Goal: Entertainment & Leisure: Consume media (video, audio)

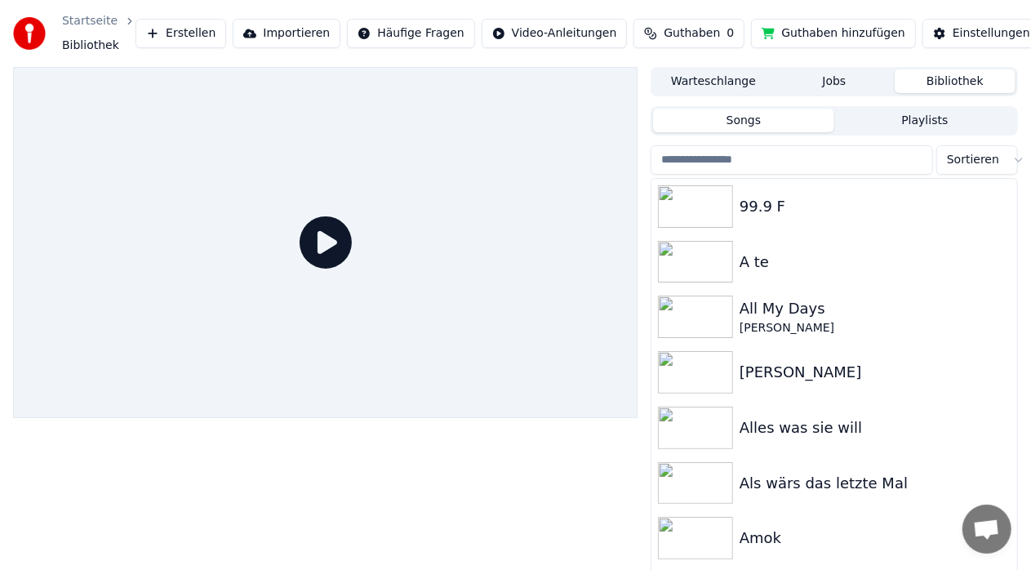
click at [681, 154] on input "search" at bounding box center [791, 159] width 282 height 29
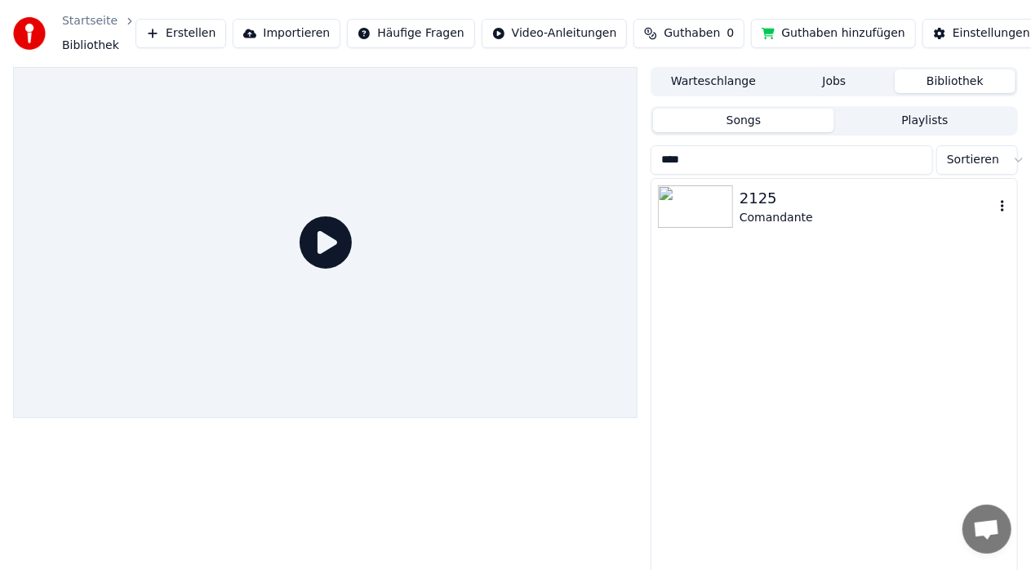
click at [751, 200] on div "2125" at bounding box center [866, 198] width 255 height 23
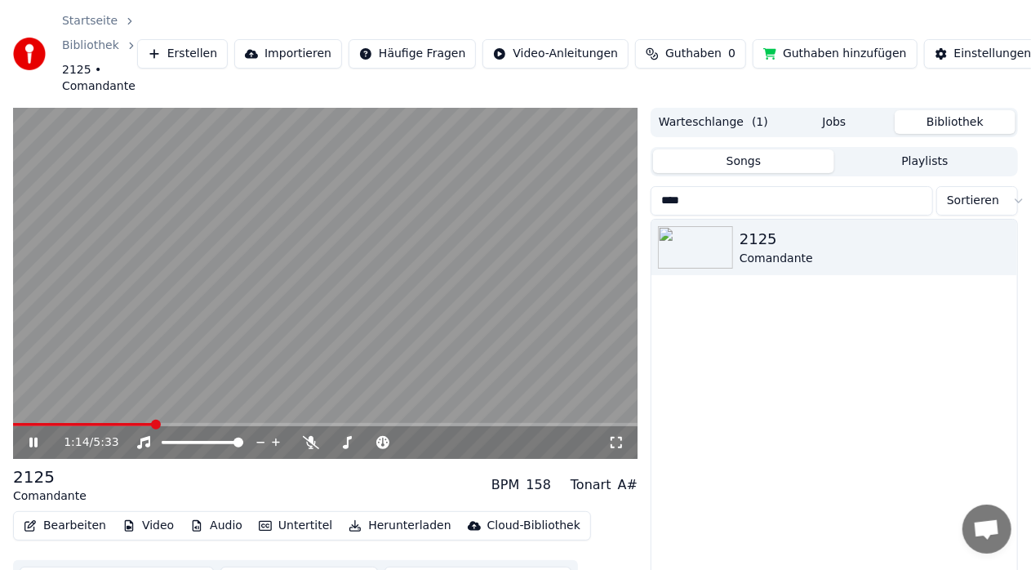
click at [32, 448] on icon at bounding box center [45, 442] width 38 height 13
click at [13, 429] on span at bounding box center [18, 424] width 10 height 10
click at [33, 441] on icon at bounding box center [34, 442] width 10 height 11
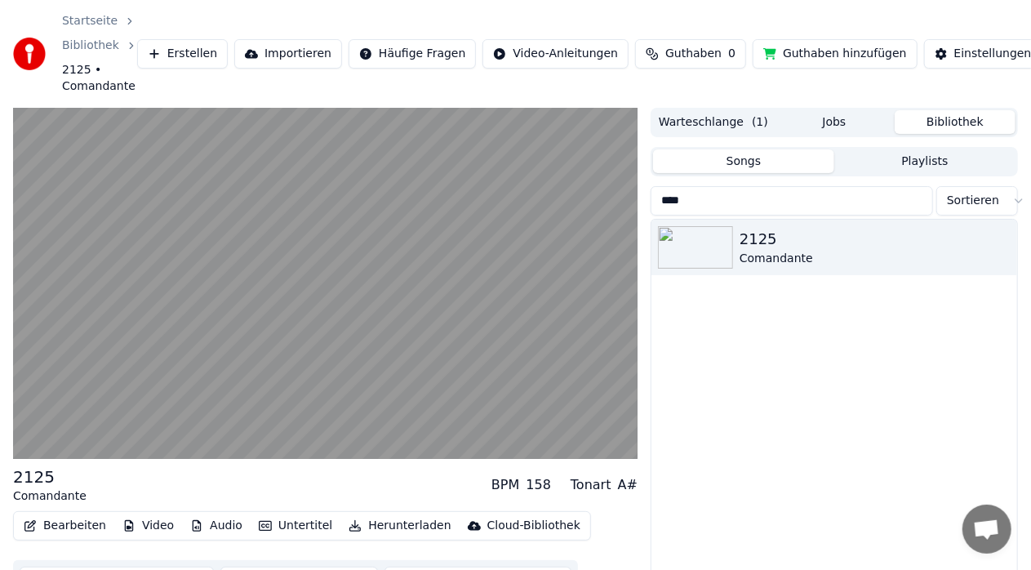
click at [686, 304] on div "2125 Comandante" at bounding box center [834, 433] width 366 height 426
drag, startPoint x: 705, startPoint y: 202, endPoint x: 606, endPoint y: 187, distance: 100.8
click at [606, 187] on div "2125 Comandante BPM 158 Tonart A# Bearbeiten Video Audio Untertitel Herunterlad…" at bounding box center [515, 377] width 1031 height 539
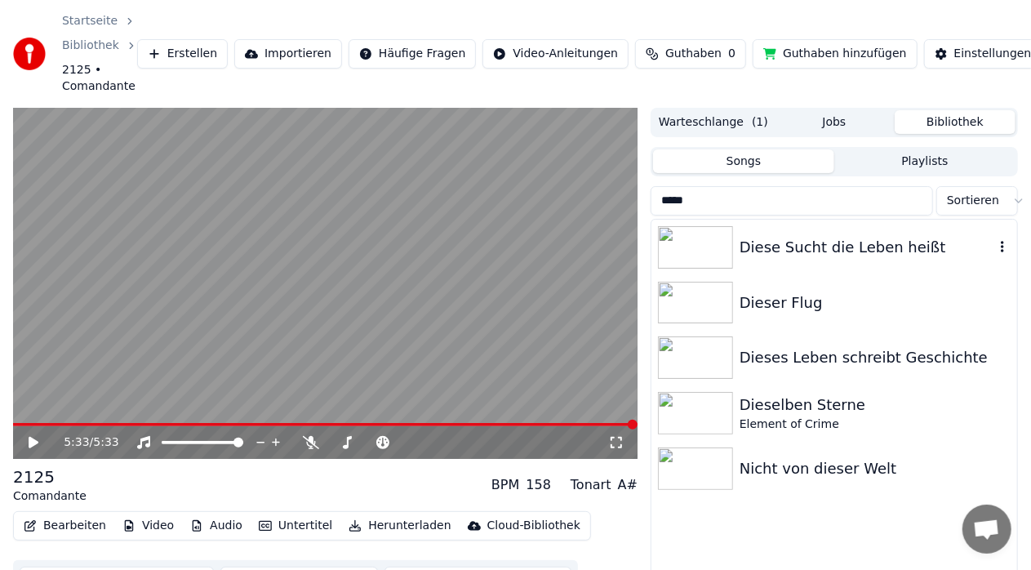
click at [797, 249] on div "Diese Sucht die Leben heißt" at bounding box center [866, 247] width 255 height 23
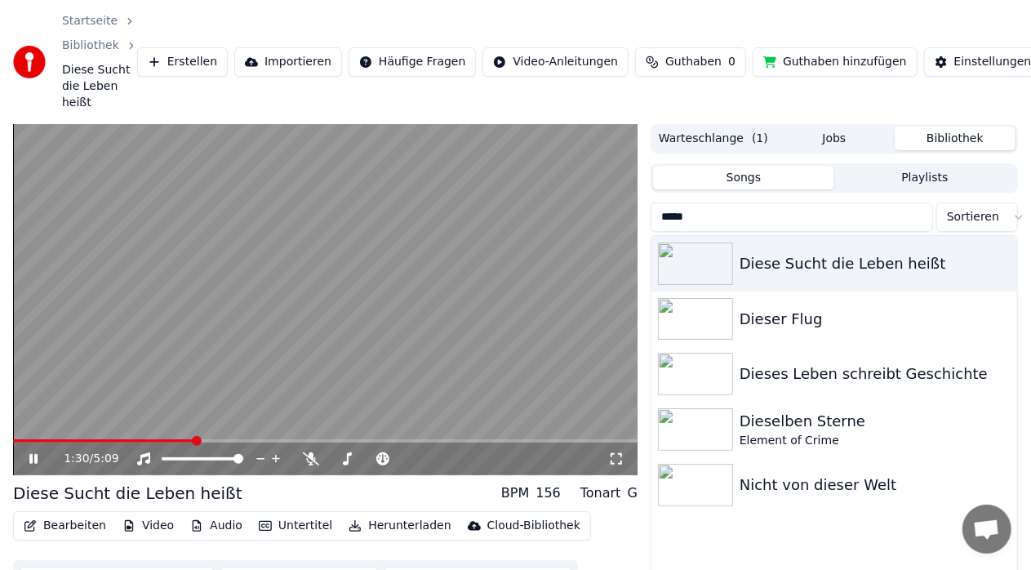
click at [32, 462] on icon at bounding box center [33, 459] width 8 height 10
click at [32, 462] on icon at bounding box center [34, 458] width 10 height 11
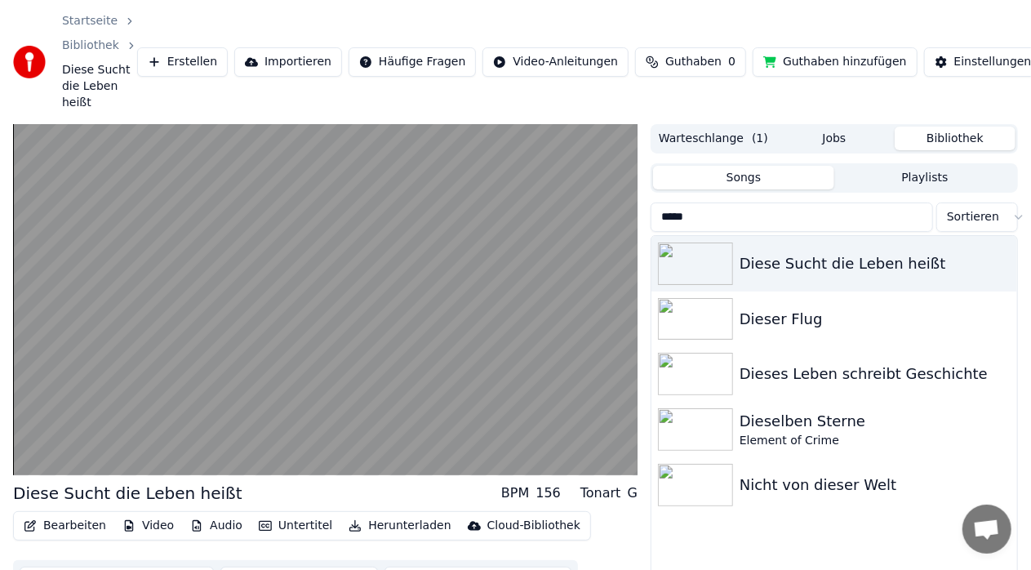
drag, startPoint x: 702, startPoint y: 211, endPoint x: 604, endPoint y: 206, distance: 98.1
click at [604, 206] on div "Diese Sucht die Leben heißt BPM 156 Tonart G Bearbeiten Video Audio Untertitel …" at bounding box center [515, 393] width 1031 height 539
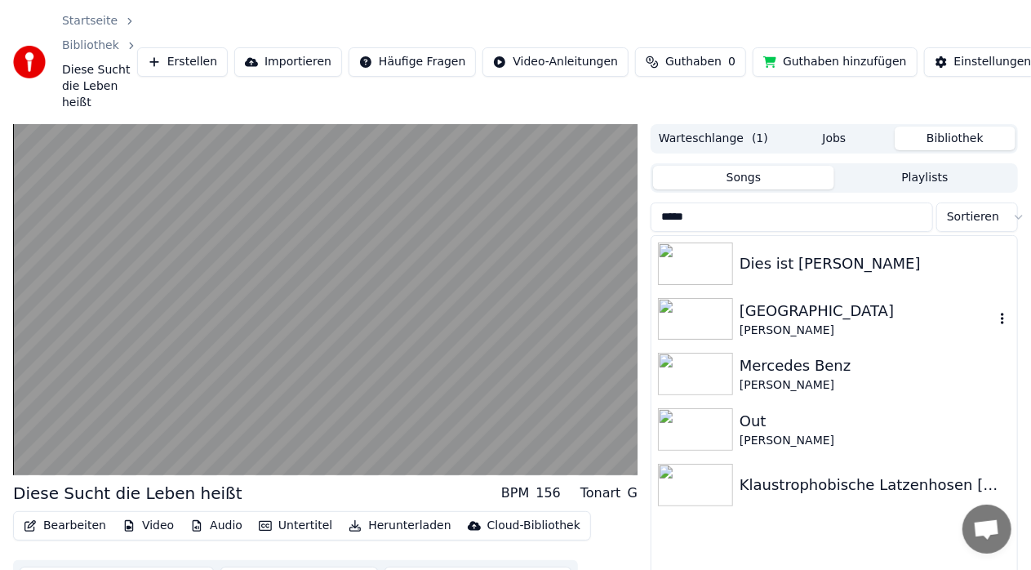
click at [766, 336] on div "[PERSON_NAME]" at bounding box center [866, 330] width 255 height 16
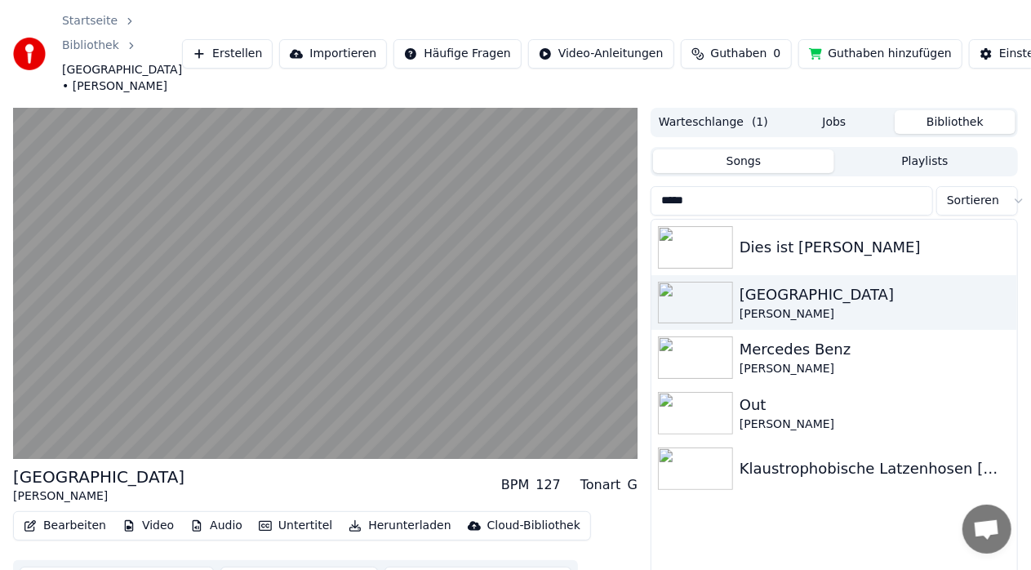
click at [672, 204] on input "*****" at bounding box center [791, 200] width 282 height 29
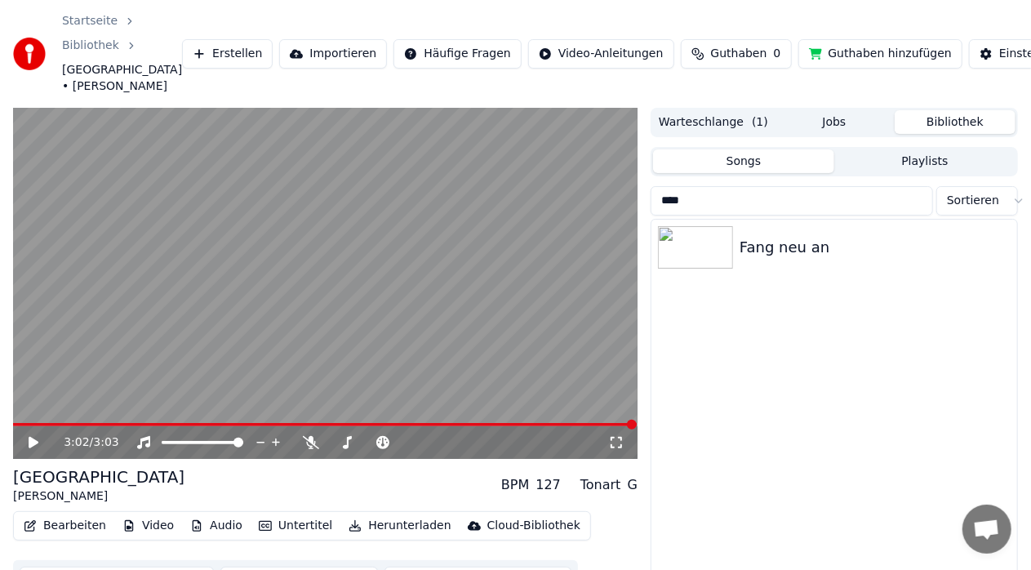
click at [29, 439] on icon at bounding box center [34, 442] width 10 height 11
click at [29, 439] on icon at bounding box center [45, 442] width 38 height 13
click at [738, 254] on div at bounding box center [699, 247] width 82 height 42
click at [738, 254] on div "Fang neu an" at bounding box center [834, 247] width 366 height 55
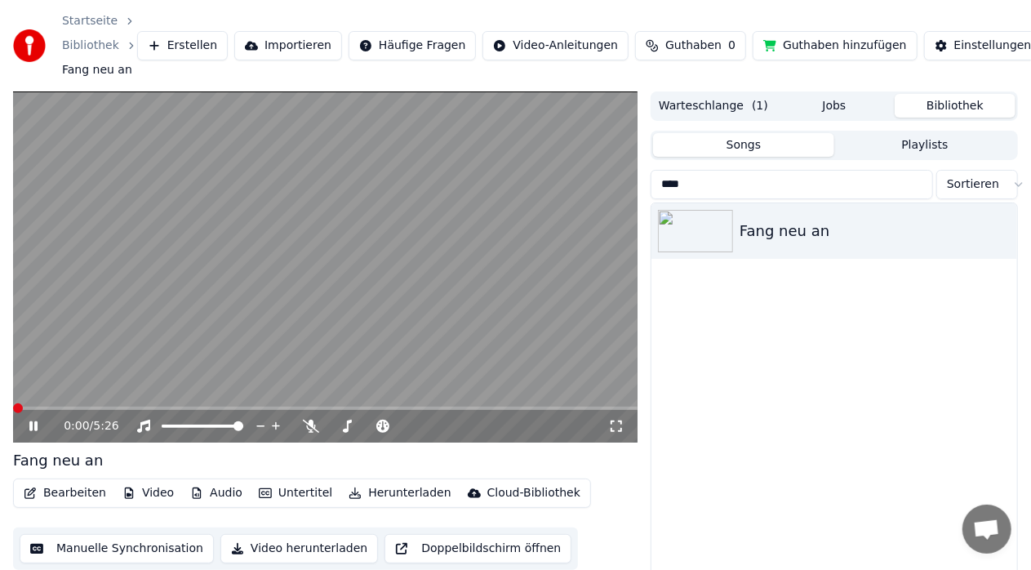
click at [13, 412] on span at bounding box center [18, 408] width 10 height 10
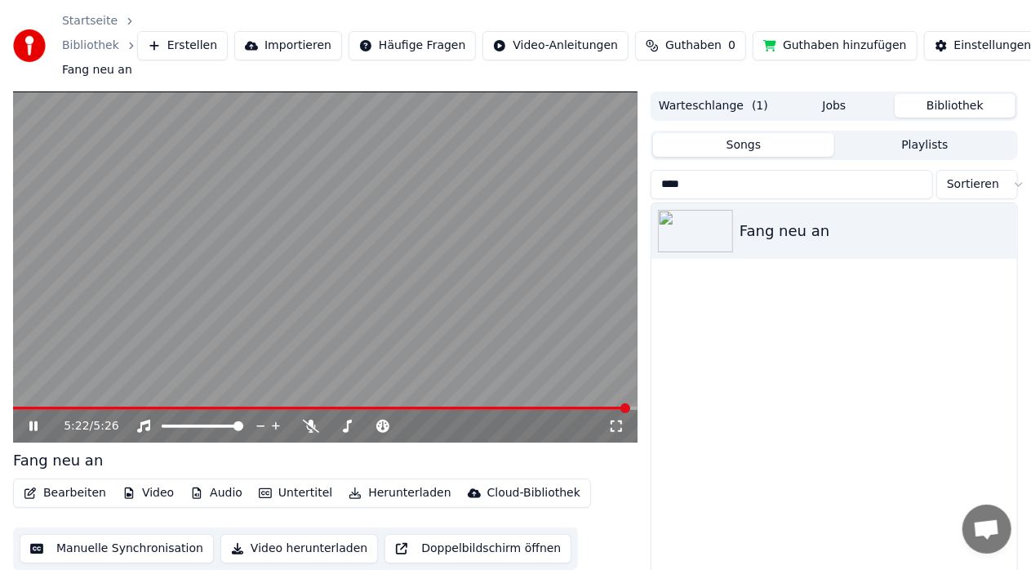
click at [615, 421] on icon at bounding box center [616, 425] width 16 height 13
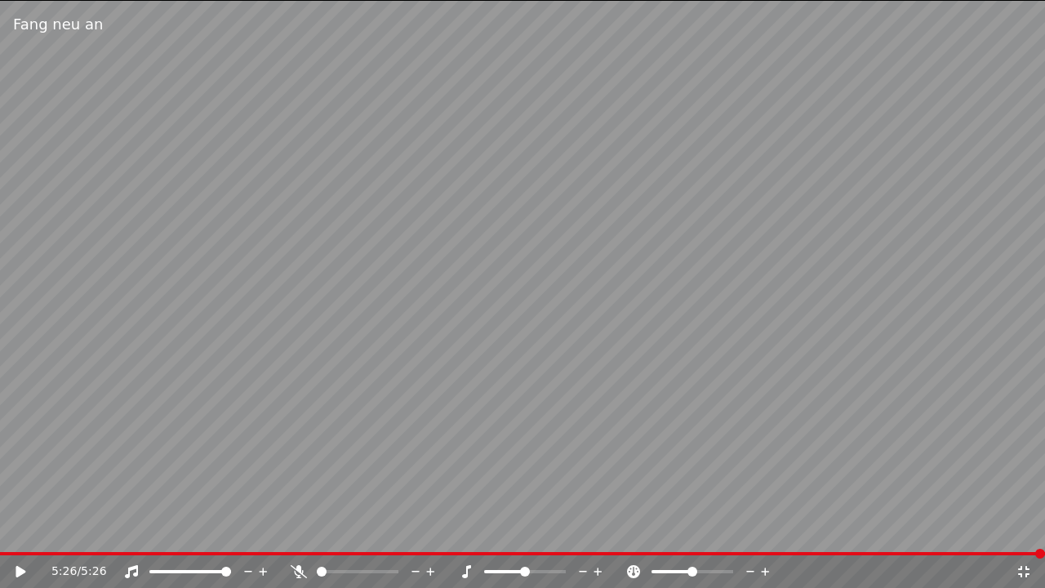
click at [1019, 568] on icon at bounding box center [1023, 571] width 11 height 11
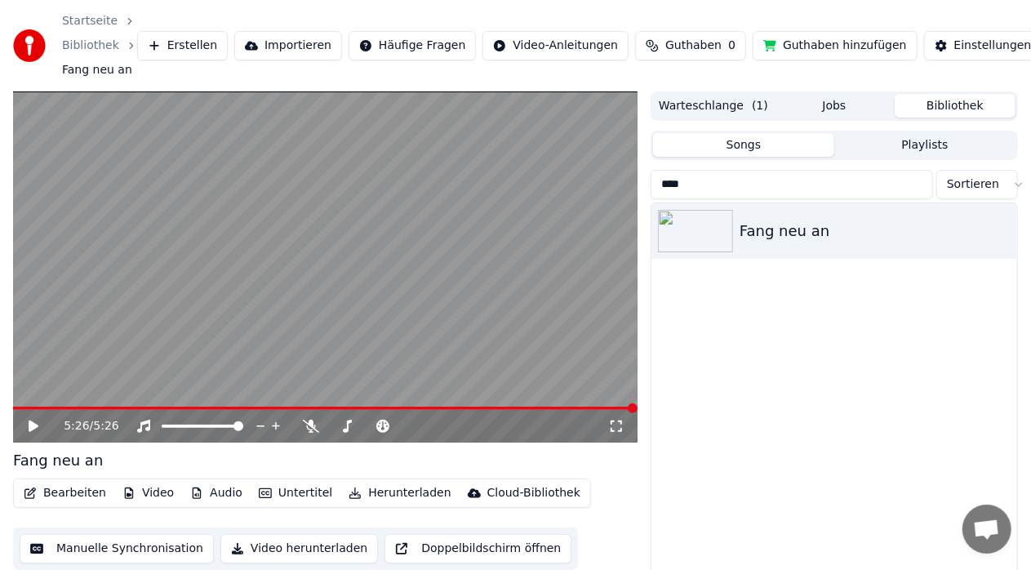
click at [615, 429] on icon at bounding box center [616, 425] width 16 height 13
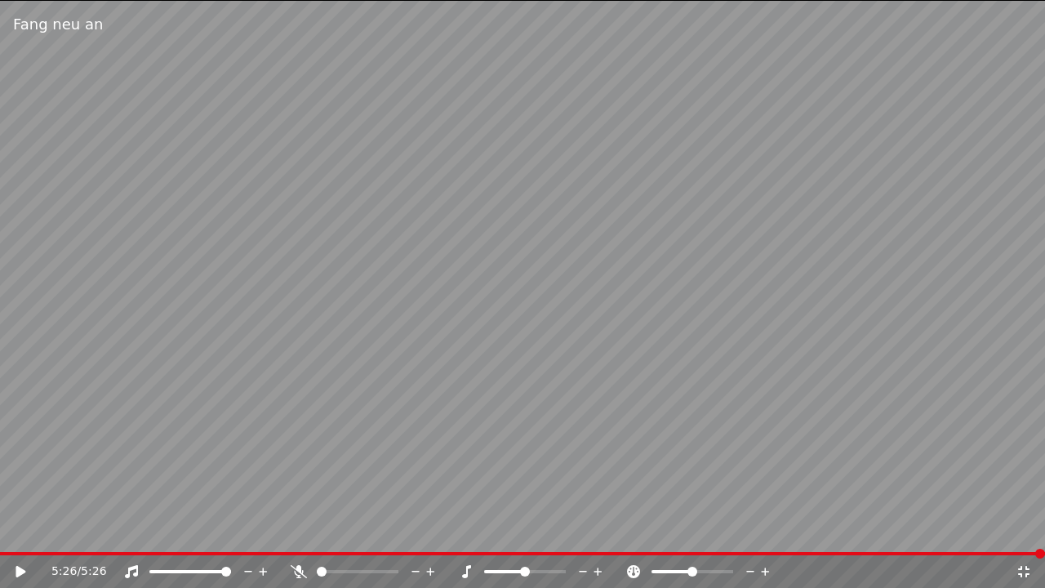
drag, startPoint x: 912, startPoint y: 0, endPoint x: 1218, endPoint y: 95, distance: 320.4
click at [1044, 95] on html "Startseite Bibliothek Fang neu an Erstellen Importieren Häufige Fragen Video-An…" at bounding box center [522, 294] width 1045 height 588
click at [1023, 569] on icon at bounding box center [1023, 571] width 16 height 13
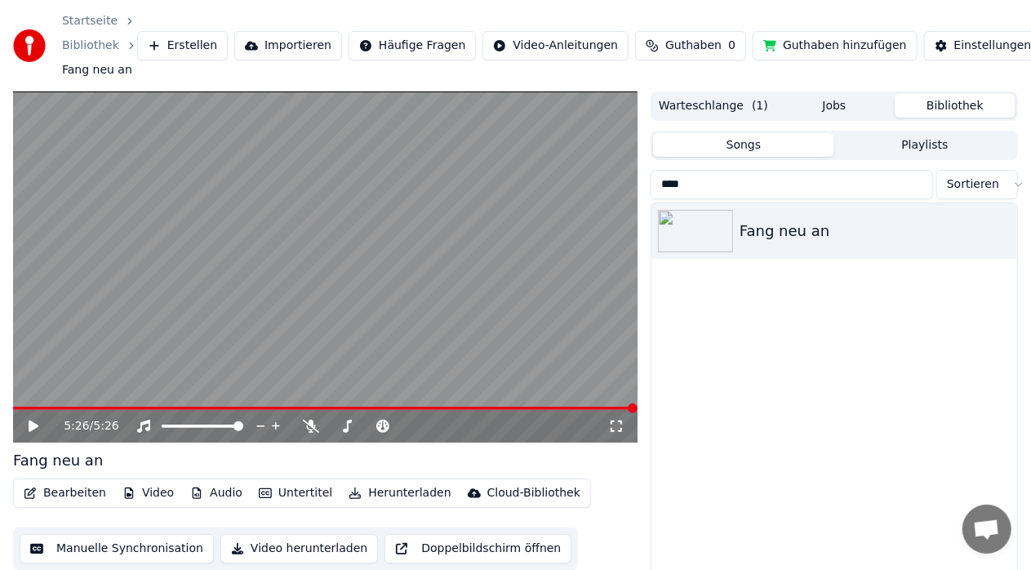
click at [618, 428] on icon at bounding box center [616, 425] width 16 height 13
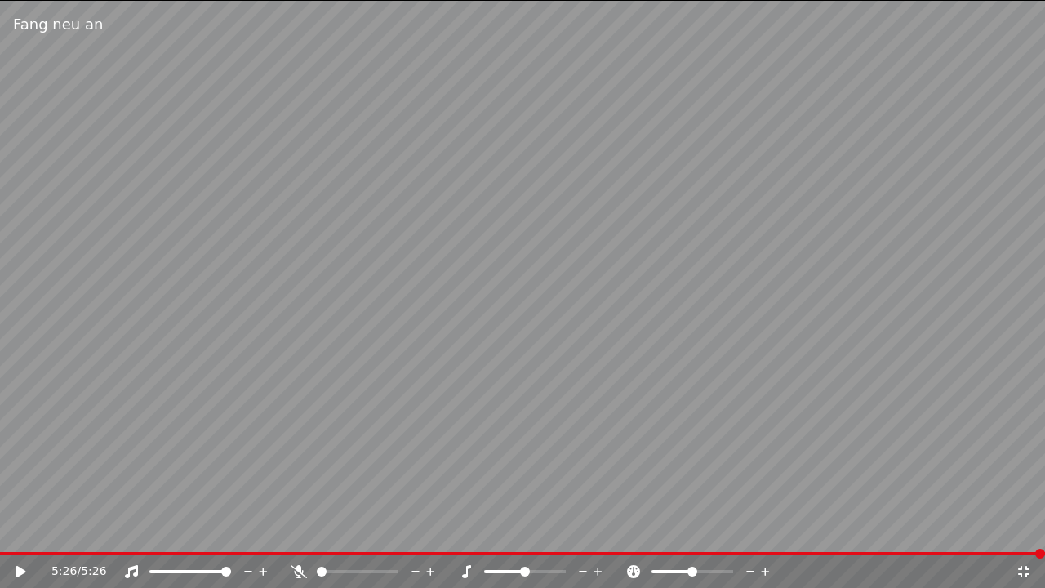
drag, startPoint x: 172, startPoint y: 21, endPoint x: 475, endPoint y: 2, distance: 303.4
click at [475, 2] on div "Fang neu an" at bounding box center [522, 24] width 1045 height 49
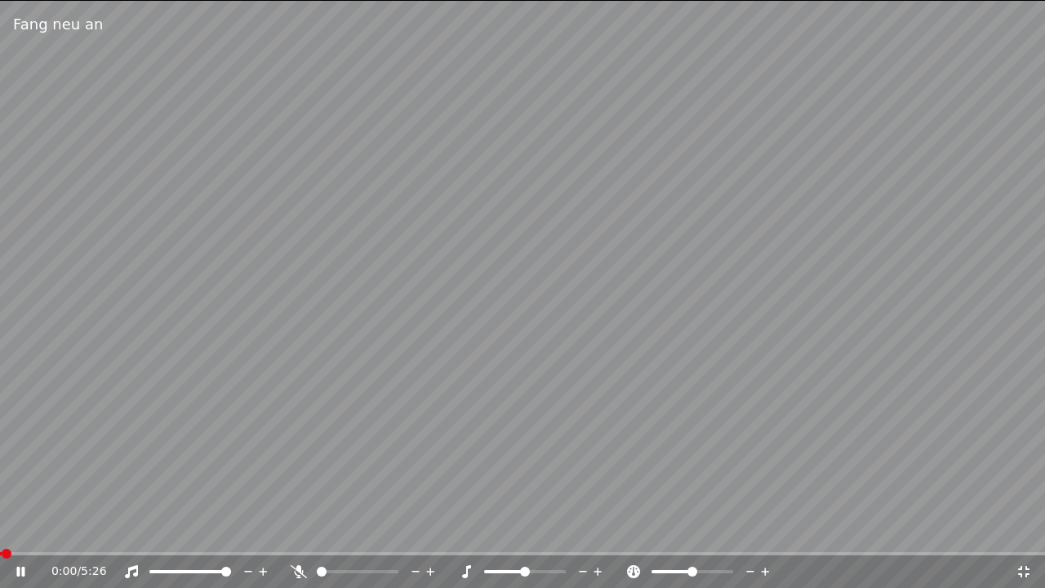
drag, startPoint x: 475, startPoint y: 2, endPoint x: 1001, endPoint y: 124, distance: 540.3
click at [1001, 124] on div "Fang neu an 0:00 / 5:26" at bounding box center [522, 294] width 1045 height 588
click at [1023, 568] on icon at bounding box center [1023, 571] width 16 height 13
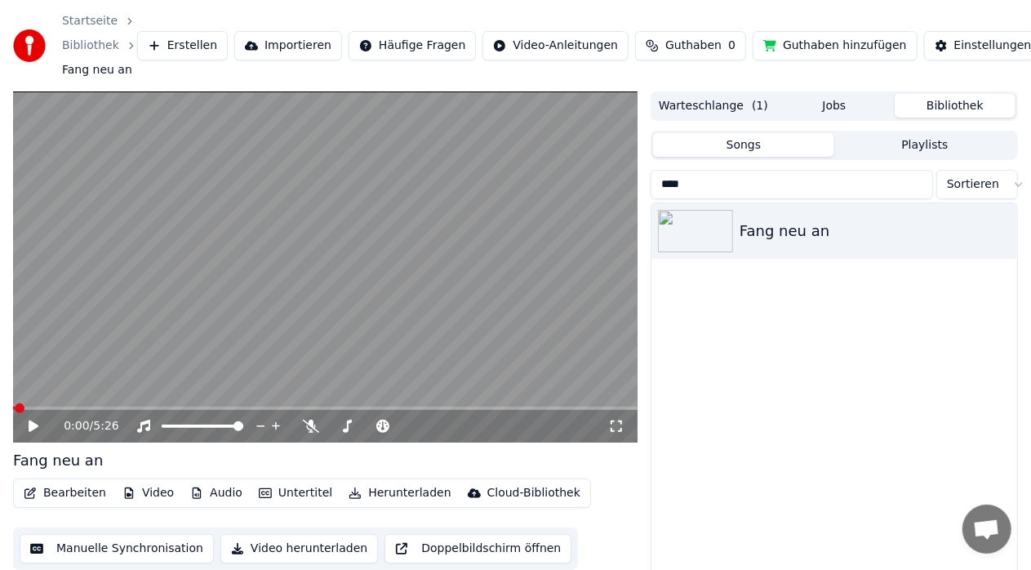
click at [446, 548] on button "Doppelbildschirm öffnen" at bounding box center [477, 548] width 187 height 29
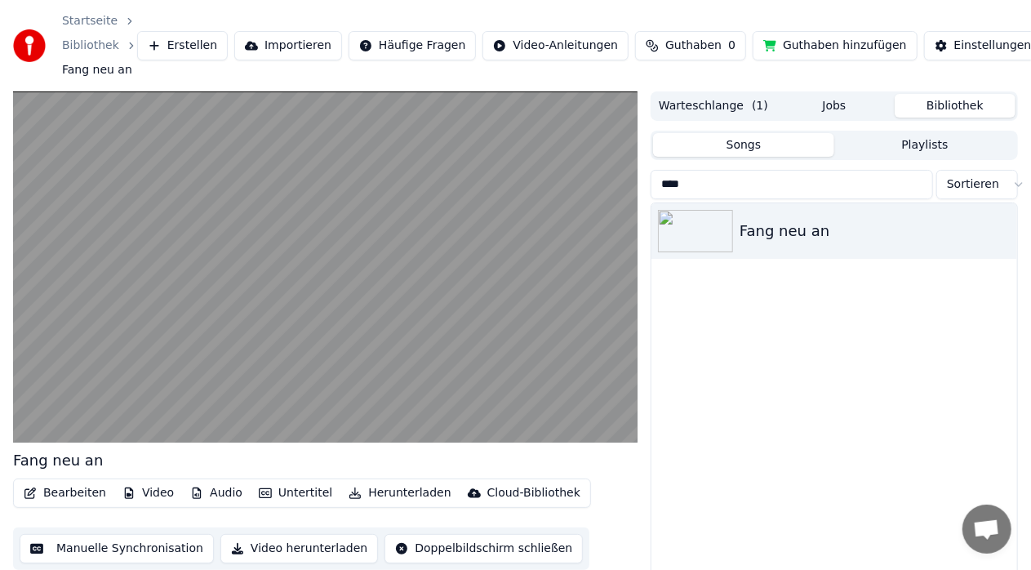
click at [706, 178] on input "****" at bounding box center [791, 184] width 282 height 29
type input "*"
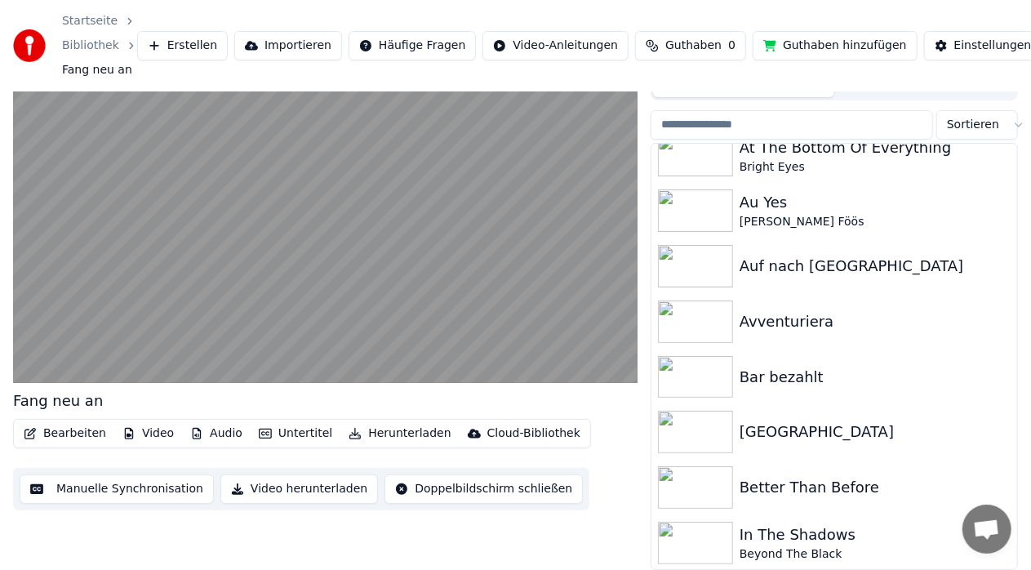
scroll to position [686, 0]
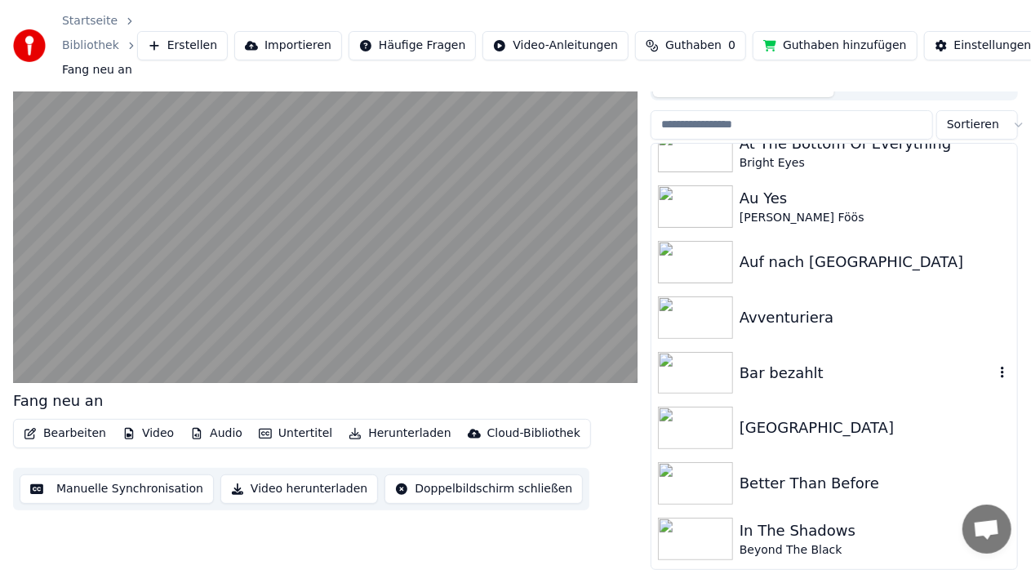
click at [769, 367] on div "Bar bezahlt" at bounding box center [866, 373] width 255 height 23
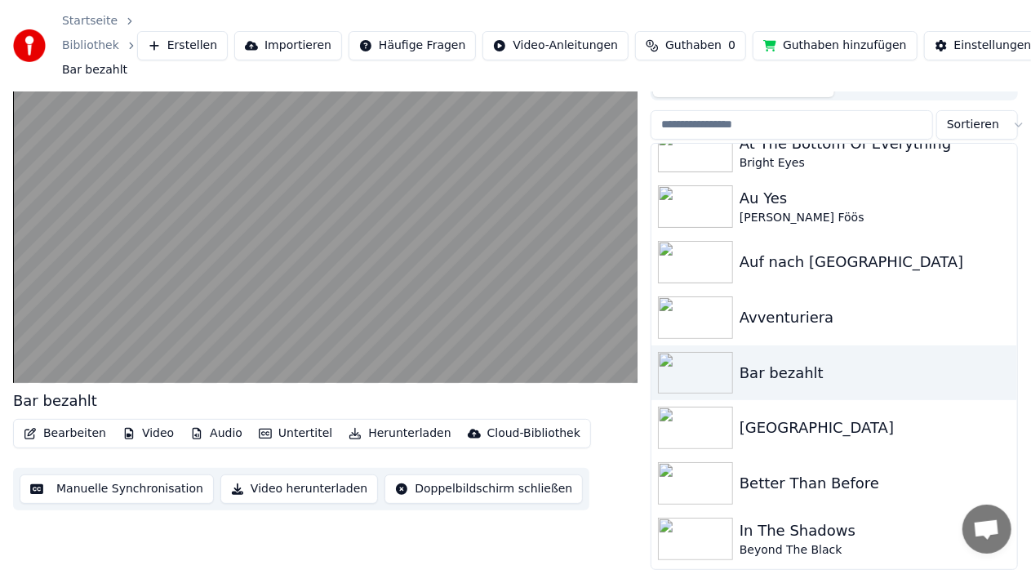
click at [543, 483] on button "Doppelbildschirm schließen" at bounding box center [483, 488] width 198 height 29
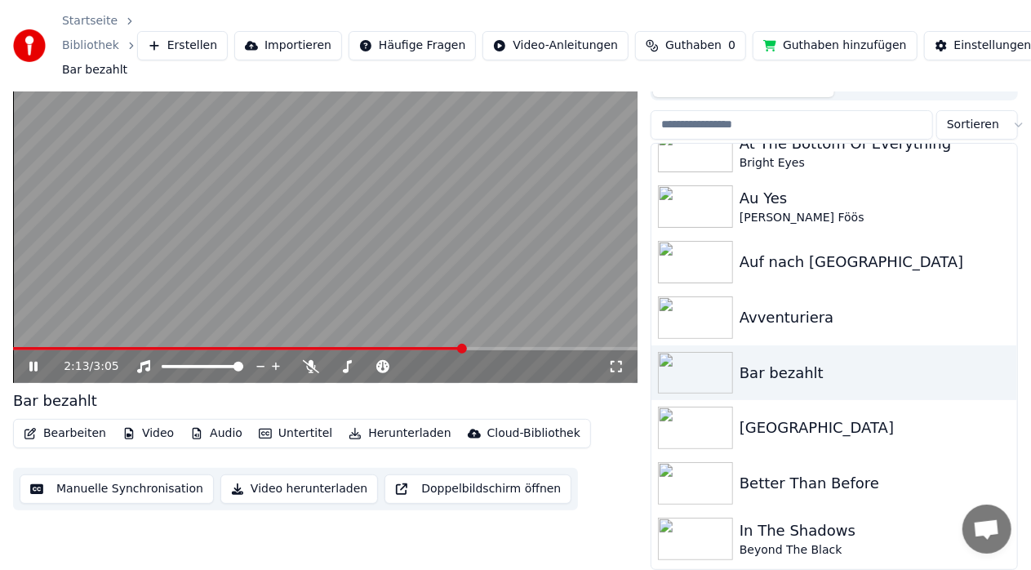
click at [621, 369] on icon at bounding box center [615, 366] width 11 height 11
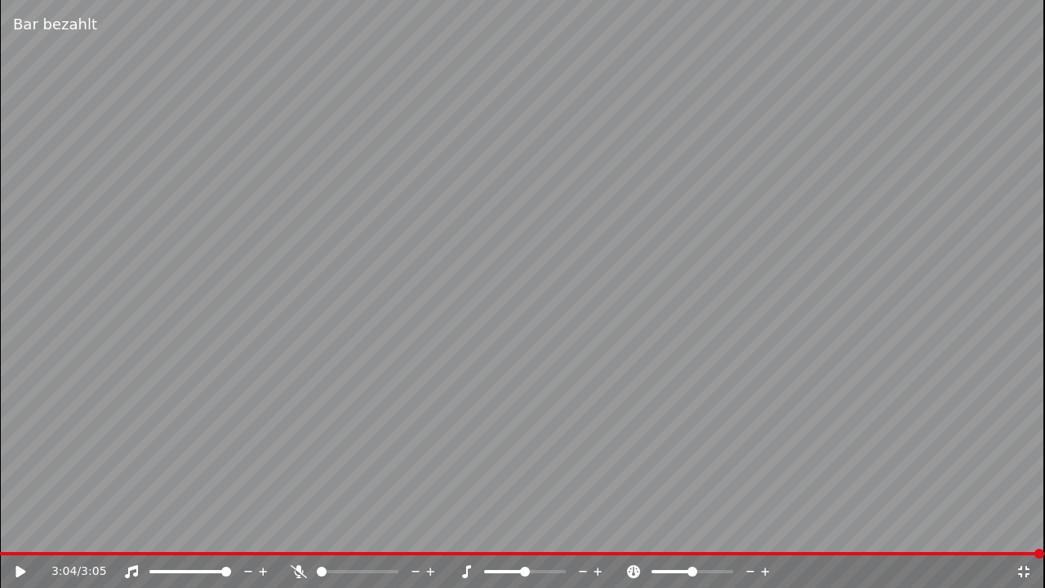
click at [1024, 569] on icon at bounding box center [1023, 571] width 16 height 13
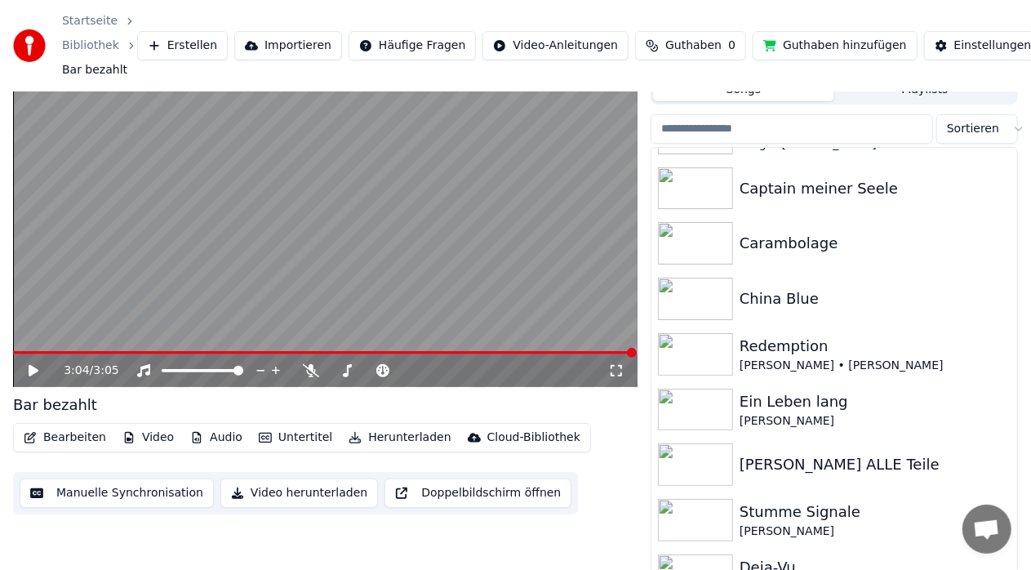
scroll to position [1600, 0]
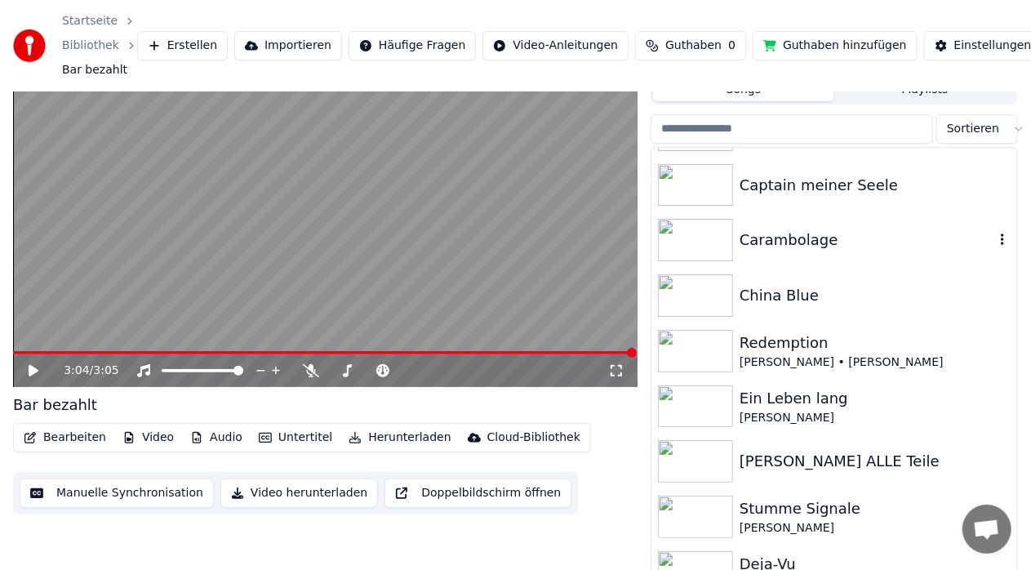
click at [699, 233] on img at bounding box center [695, 240] width 75 height 42
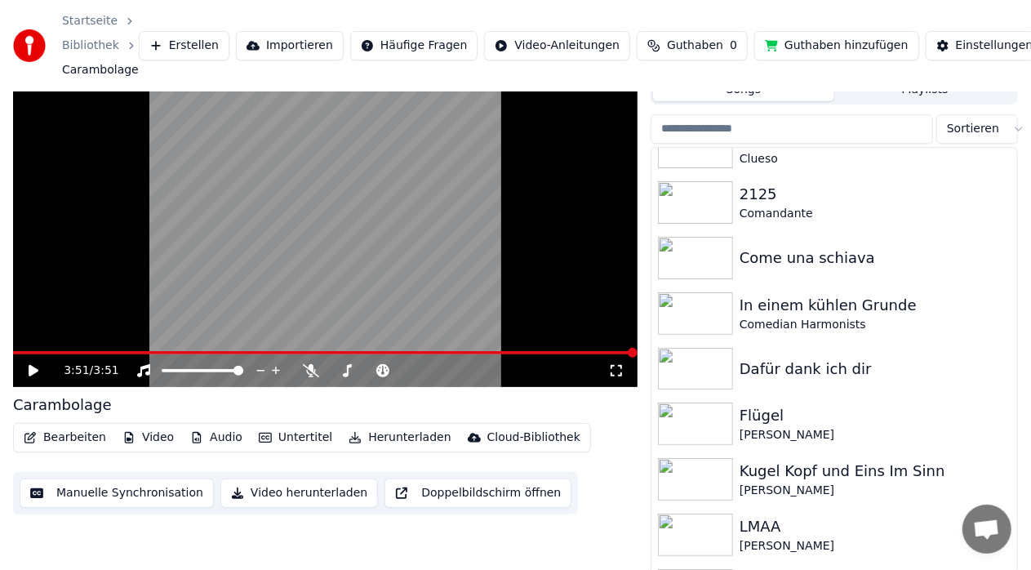
scroll to position [2057, 0]
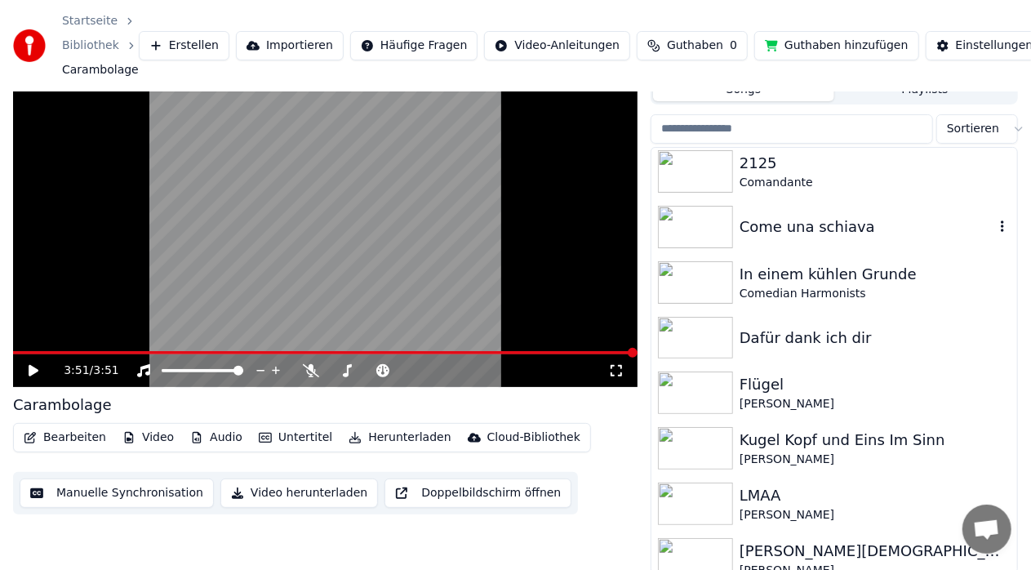
click at [695, 227] on img at bounding box center [695, 227] width 75 height 42
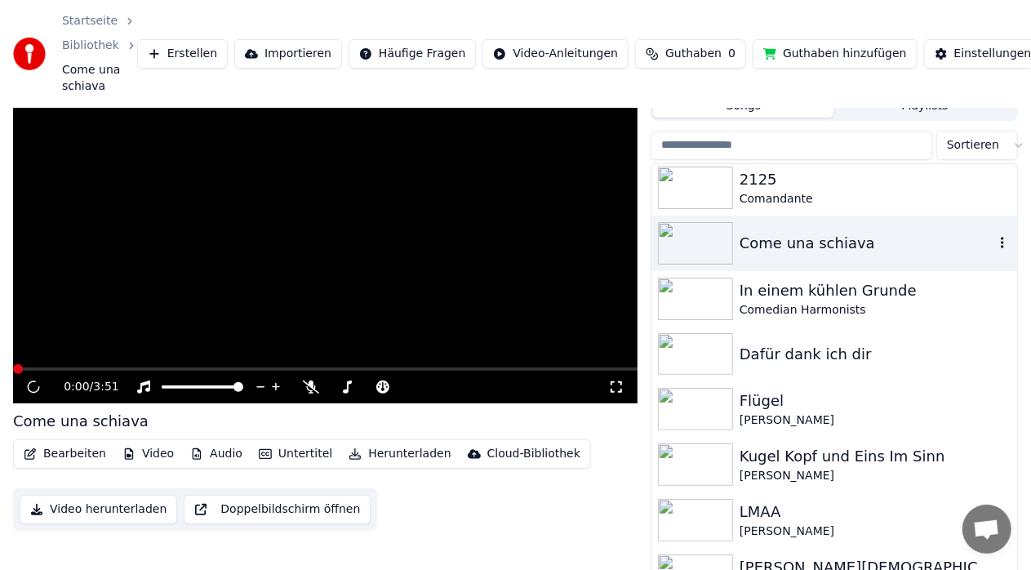
scroll to position [72, 0]
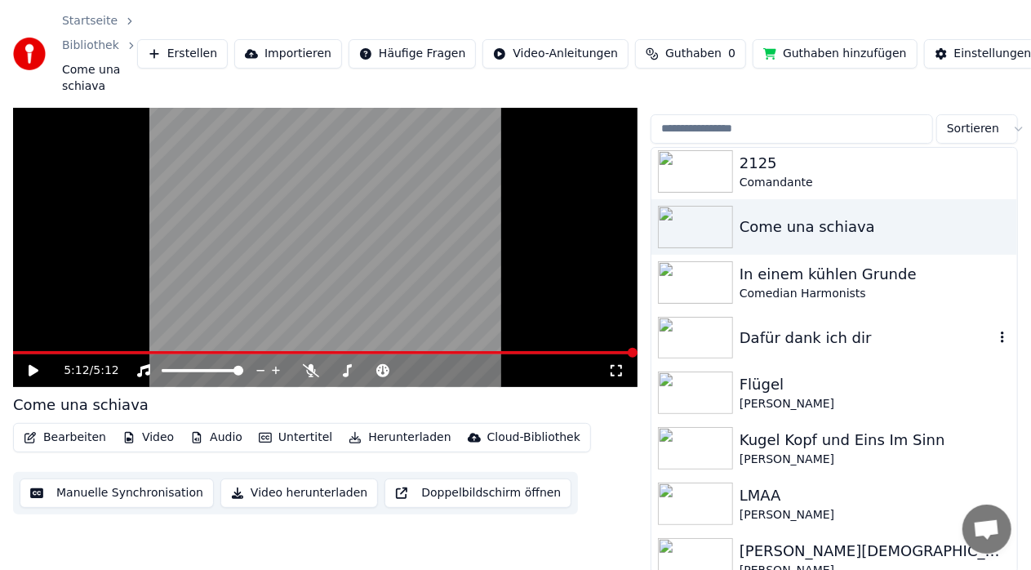
click at [783, 340] on div "Dafür dank ich dir" at bounding box center [866, 337] width 255 height 23
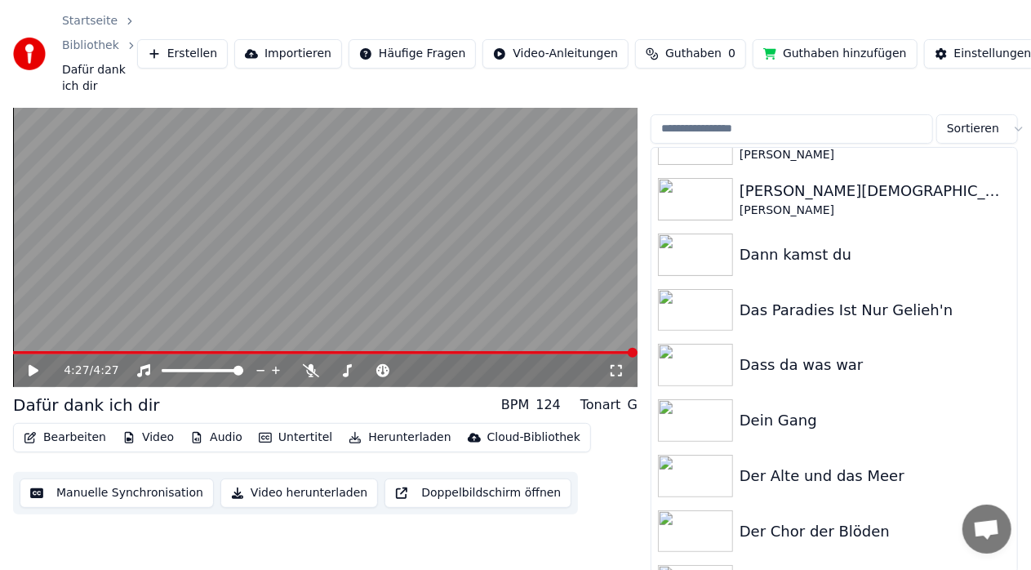
scroll to position [2448, 0]
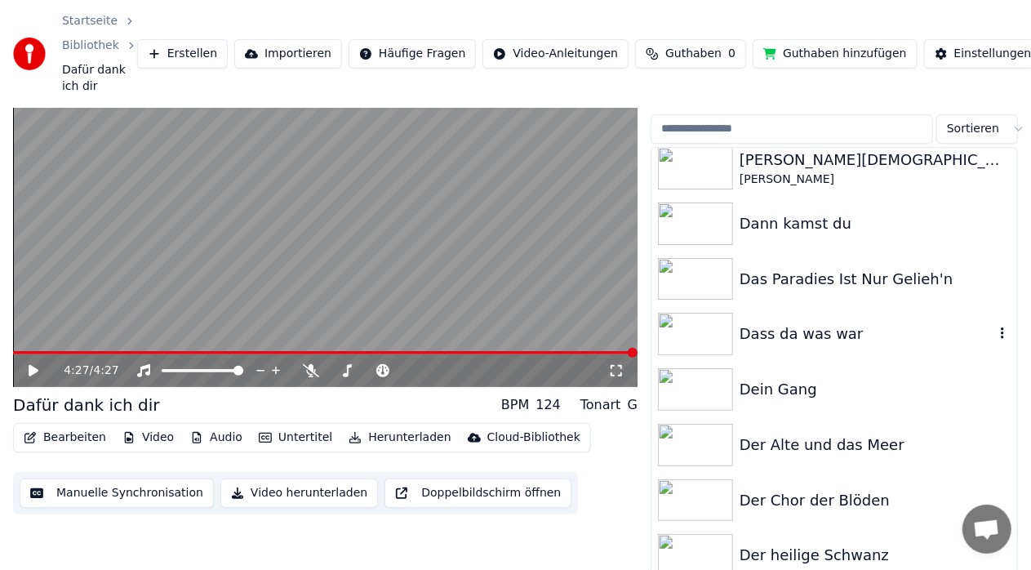
click at [770, 344] on div "Dass da was war" at bounding box center [866, 333] width 255 height 23
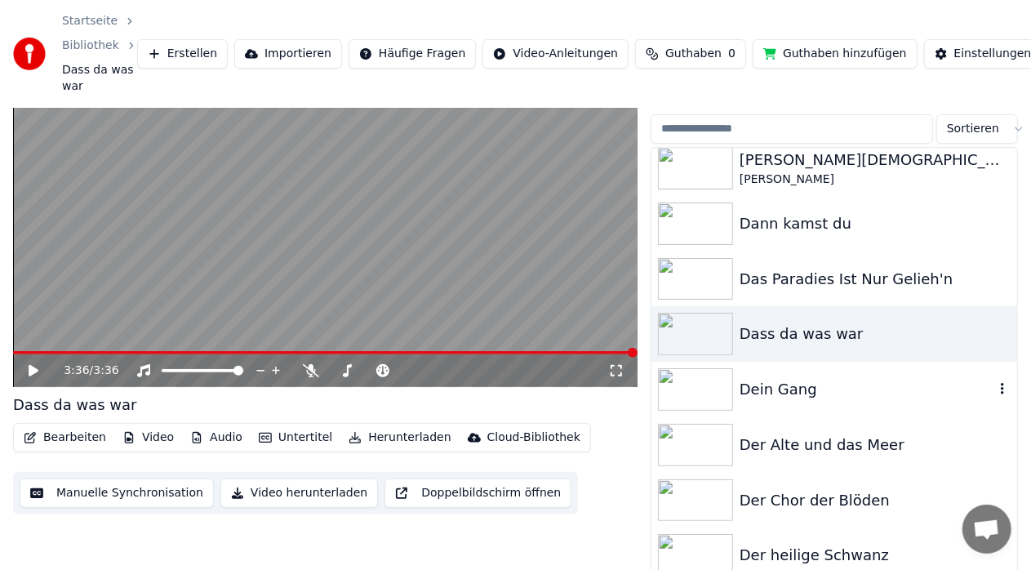
click at [788, 389] on div "Dein Gang" at bounding box center [866, 389] width 255 height 23
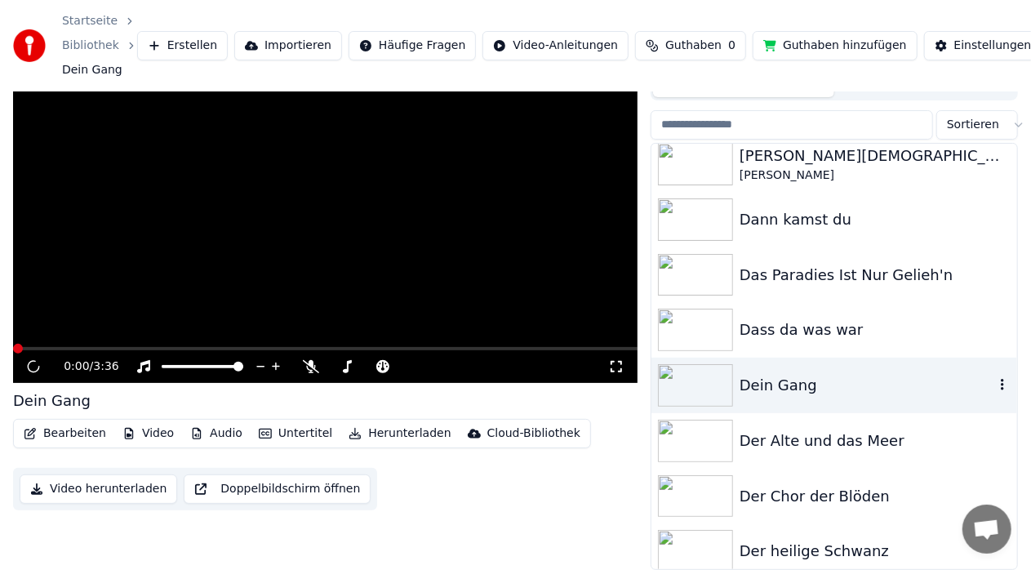
scroll to position [55, 0]
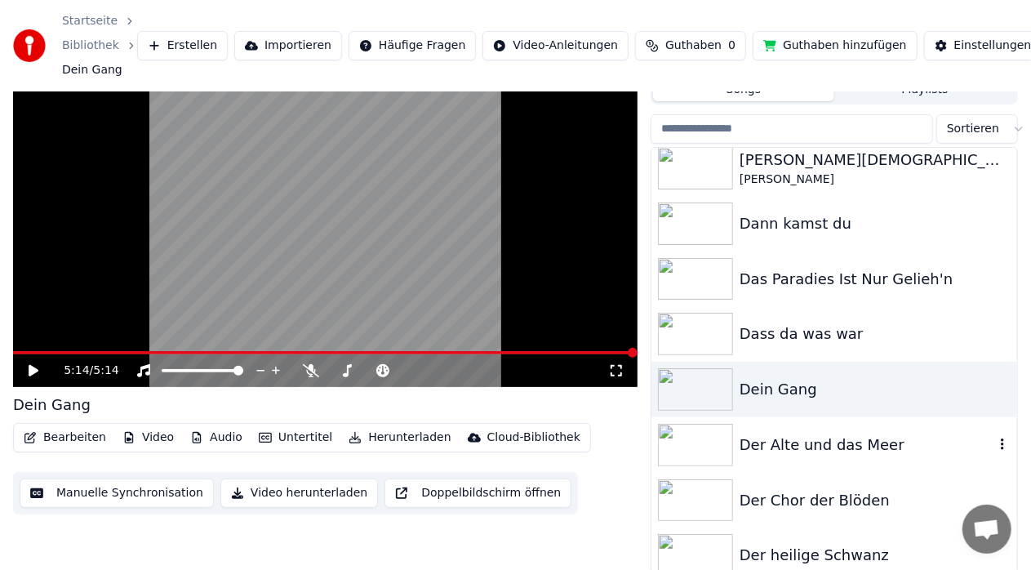
click at [788, 447] on div "Der Alte und das Meer" at bounding box center [866, 444] width 255 height 23
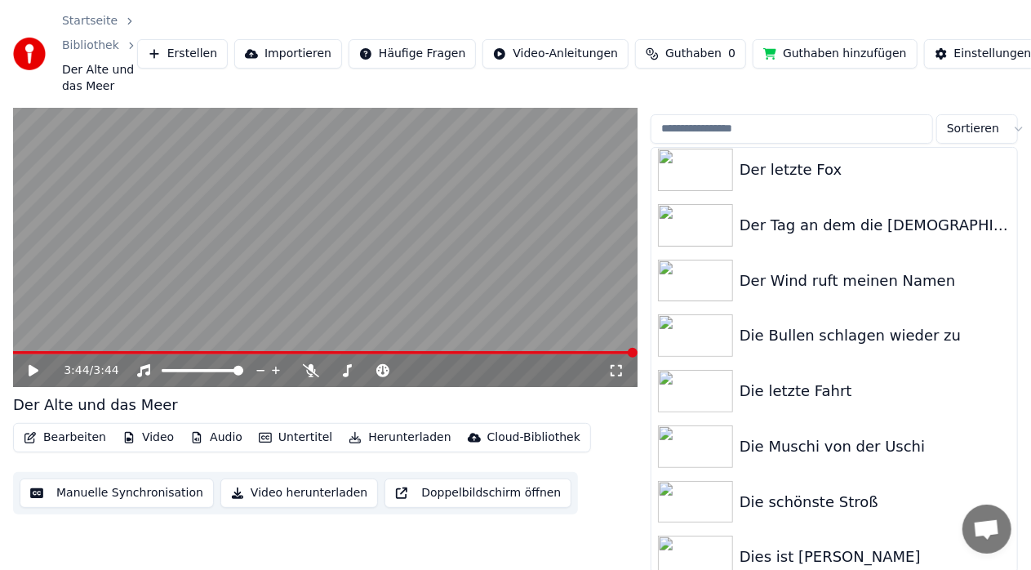
scroll to position [3003, 0]
click at [751, 277] on div "Der Wind ruft meinen Namen" at bounding box center [866, 279] width 255 height 23
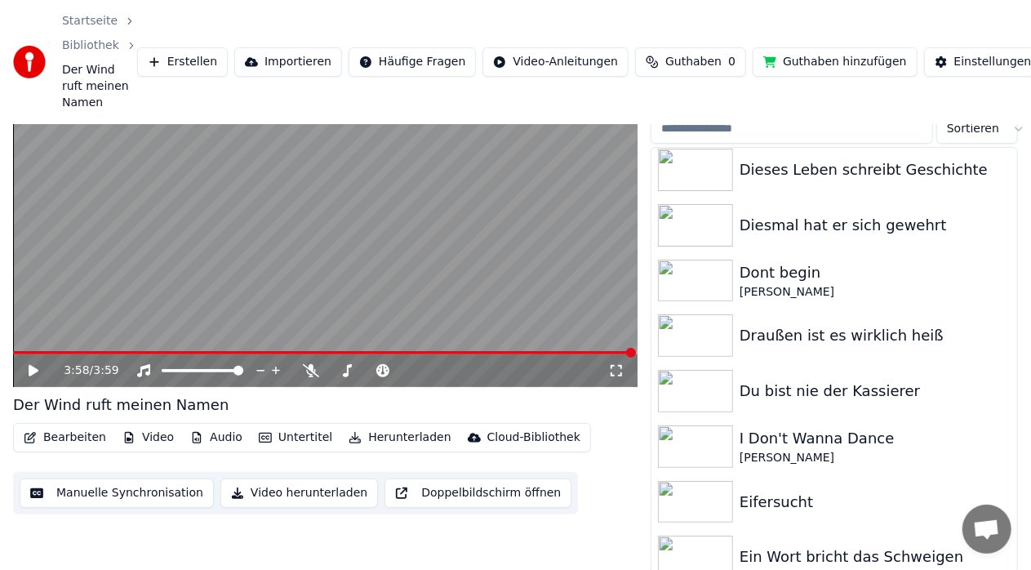
scroll to position [3558, 0]
click at [766, 228] on div "Diesmal hat er sich gewehrt" at bounding box center [866, 223] width 255 height 23
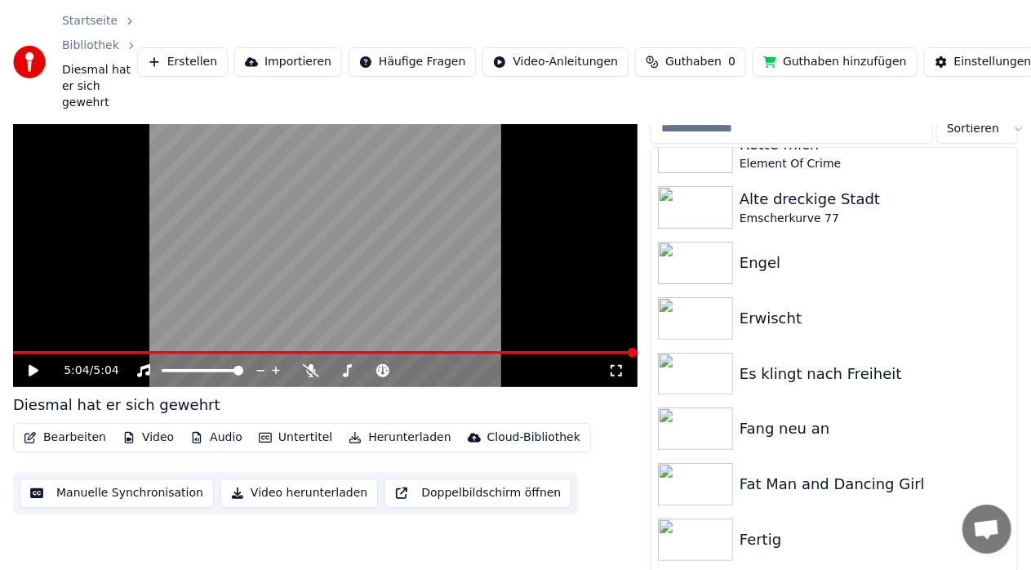
scroll to position [4244, 0]
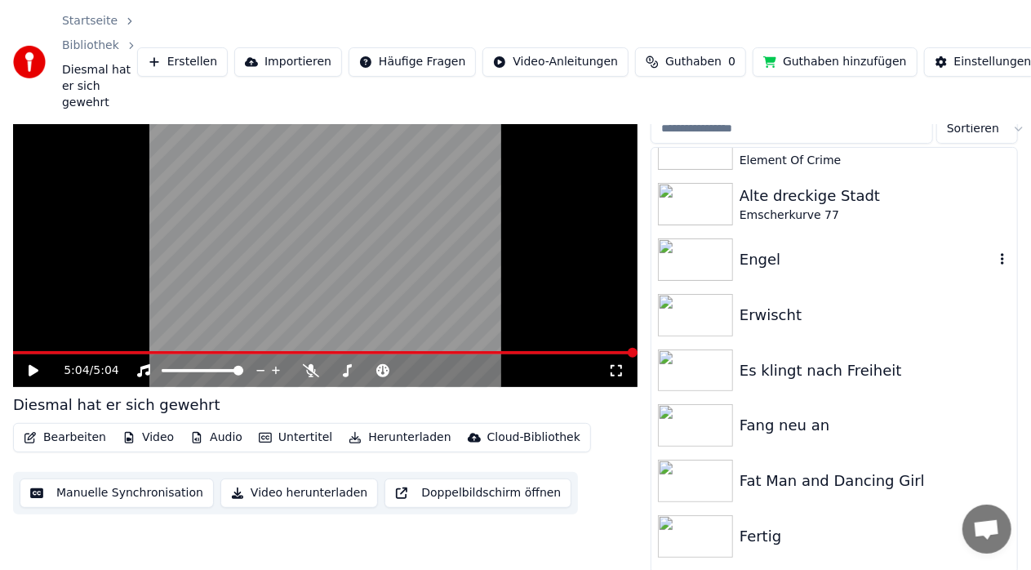
click at [741, 254] on div "Engel" at bounding box center [866, 259] width 255 height 23
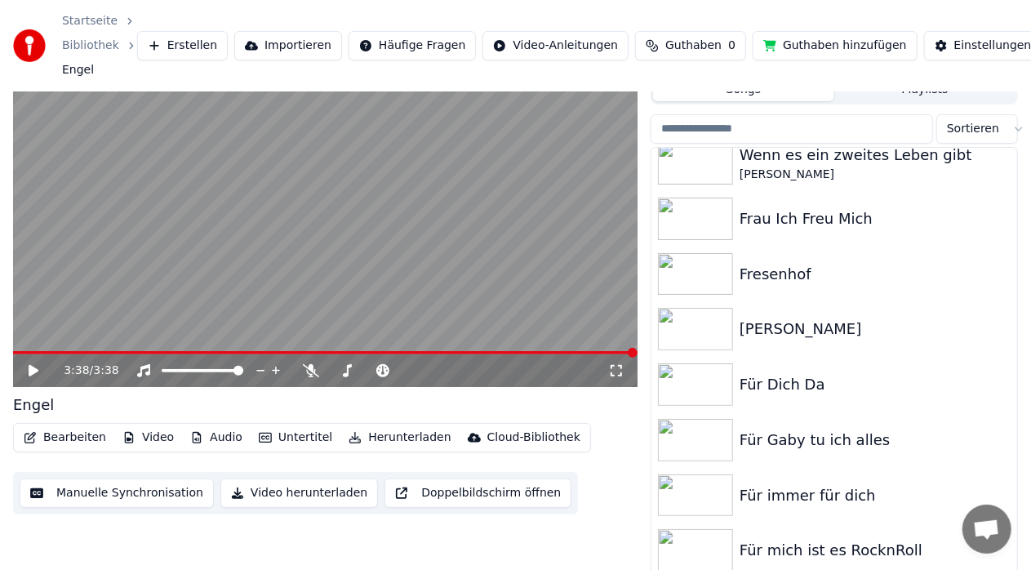
scroll to position [4897, 0]
click at [771, 275] on div "Fresenhof" at bounding box center [866, 272] width 255 height 23
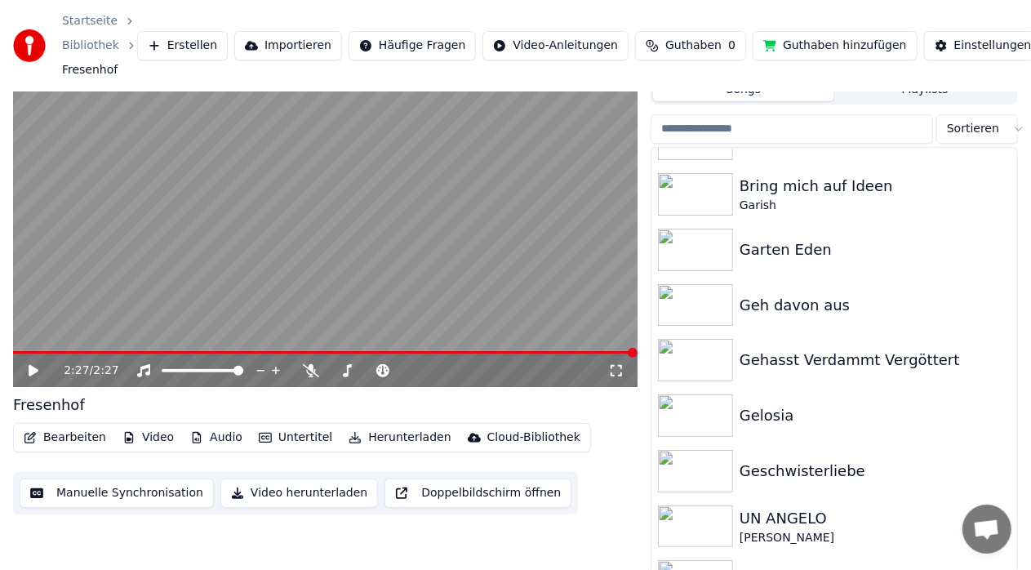
scroll to position [5386, 0]
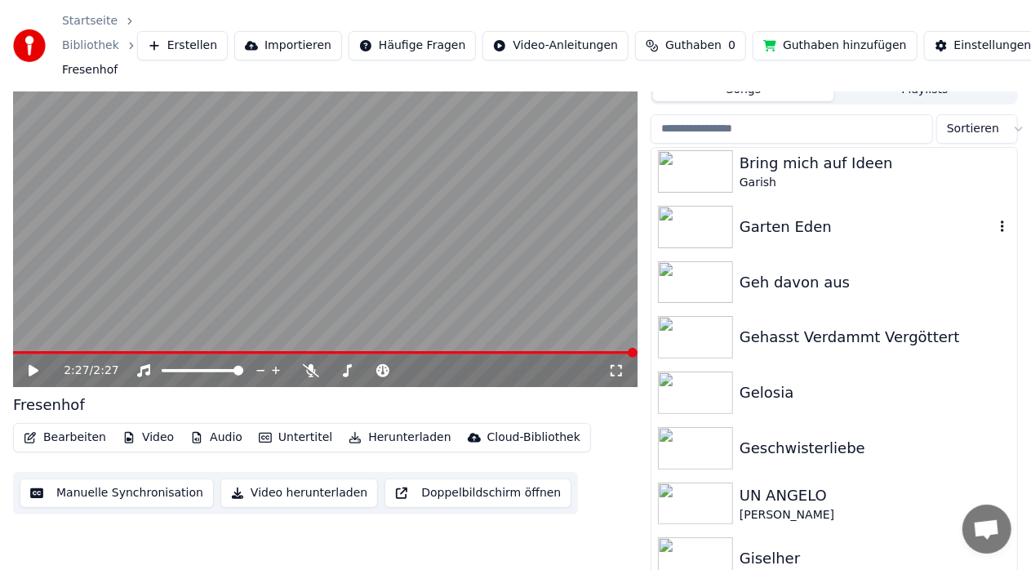
click at [762, 221] on div "Garten Eden" at bounding box center [866, 226] width 255 height 23
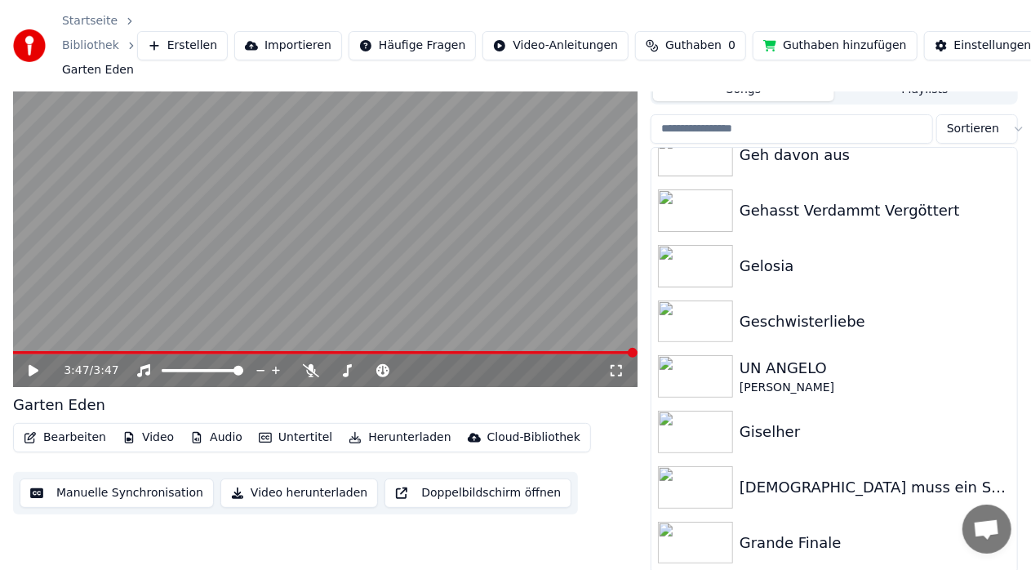
scroll to position [5517, 0]
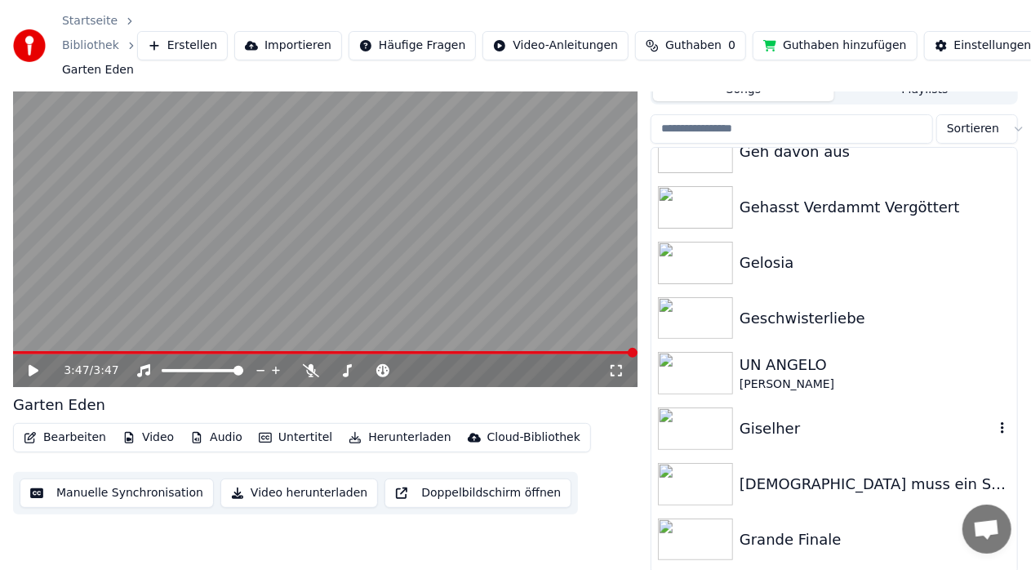
click at [772, 424] on div "Giselher" at bounding box center [866, 428] width 255 height 23
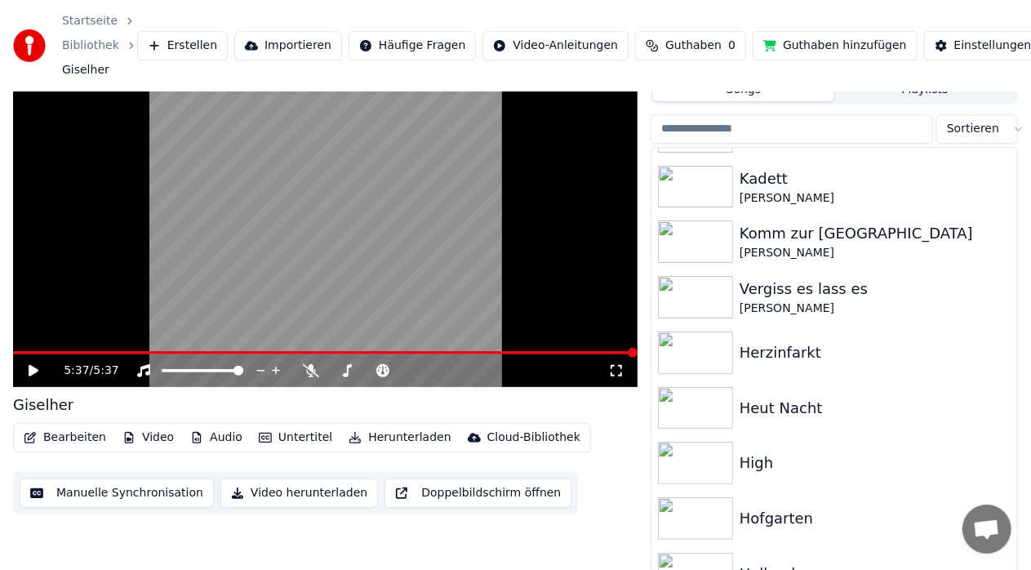
scroll to position [6398, 0]
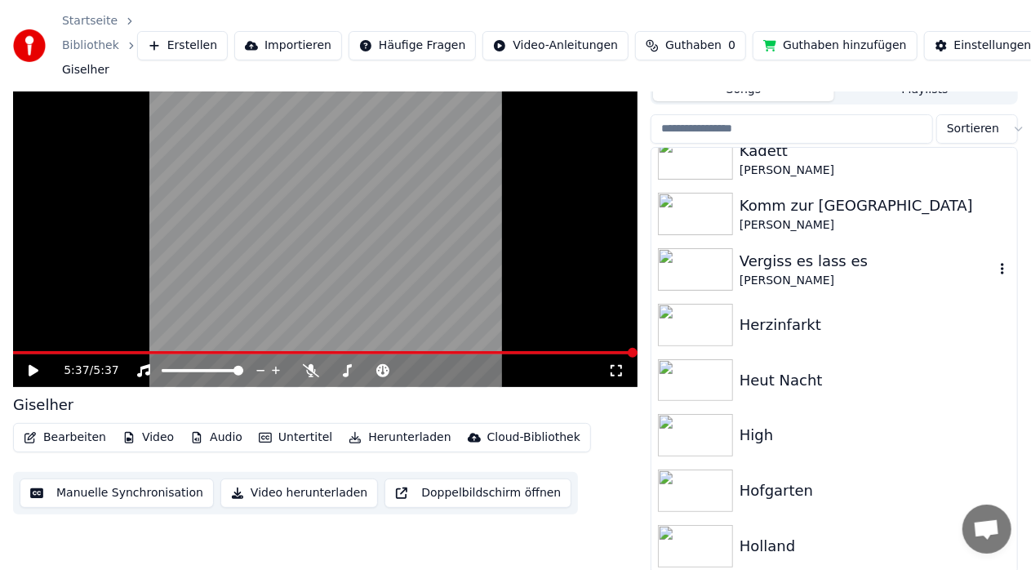
click at [770, 274] on div "[PERSON_NAME]" at bounding box center [866, 281] width 255 height 16
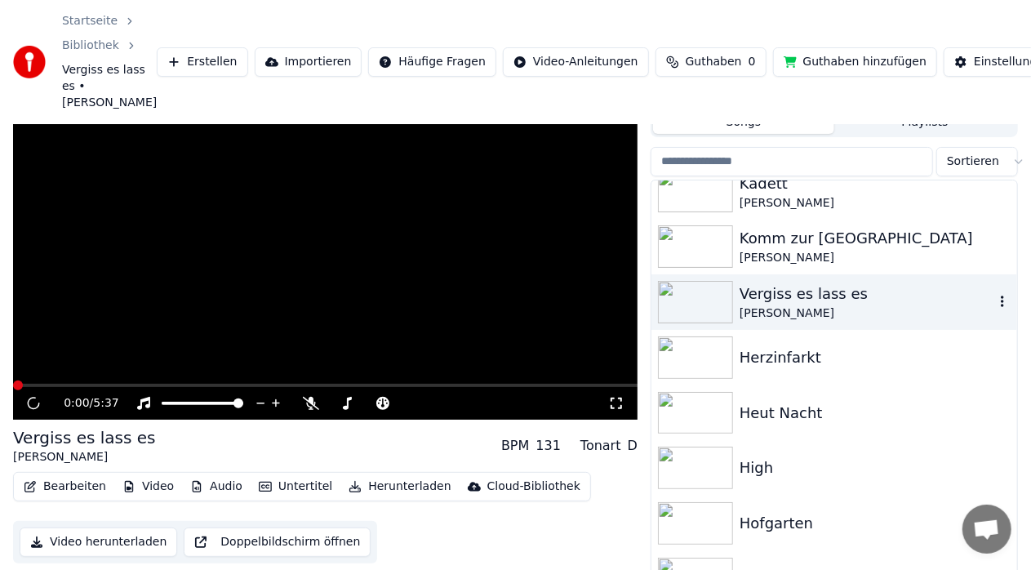
scroll to position [104, 0]
